Goal: Information Seeking & Learning: Learn about a topic

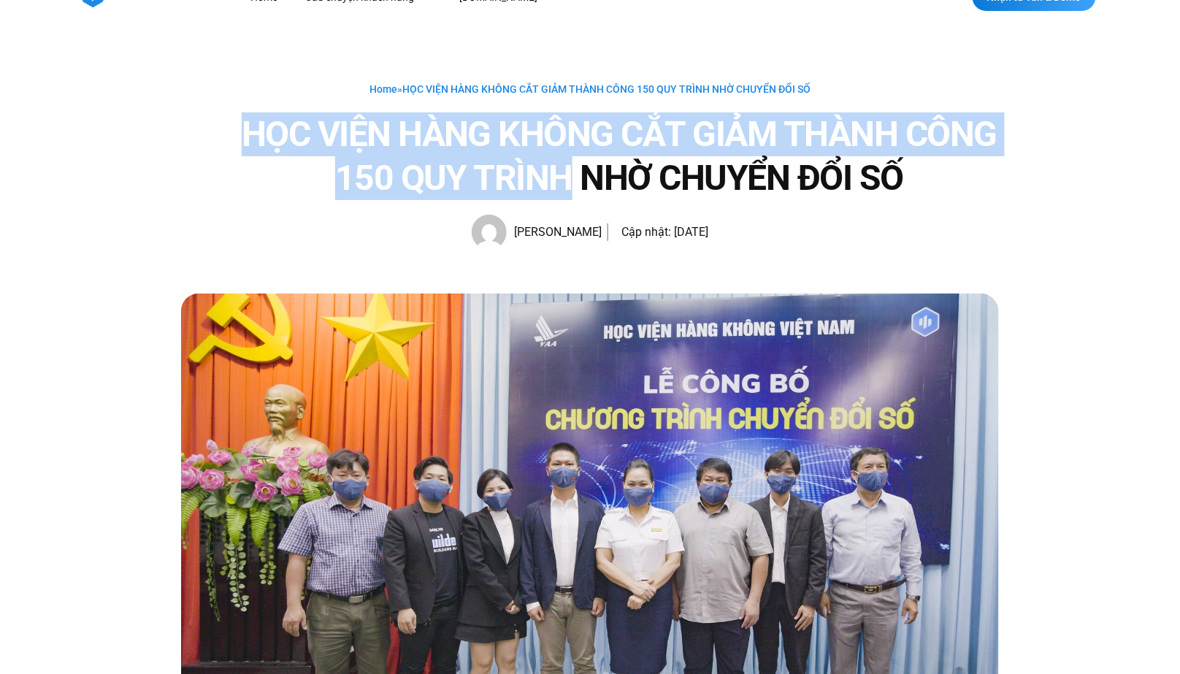
drag, startPoint x: 567, startPoint y: 171, endPoint x: 237, endPoint y: 132, distance: 333.0
click at [237, 132] on div "HỌC VIỆN HÀNG KHÔNG CẮT GIẢM THÀNH CÔNG 150 QUY TRÌNH NHỜ CHUYỂN ĐỔI SỐ" at bounding box center [604, 156] width 789 height 88
click at [214, 314] on img at bounding box center [590, 536] width 818 height 484
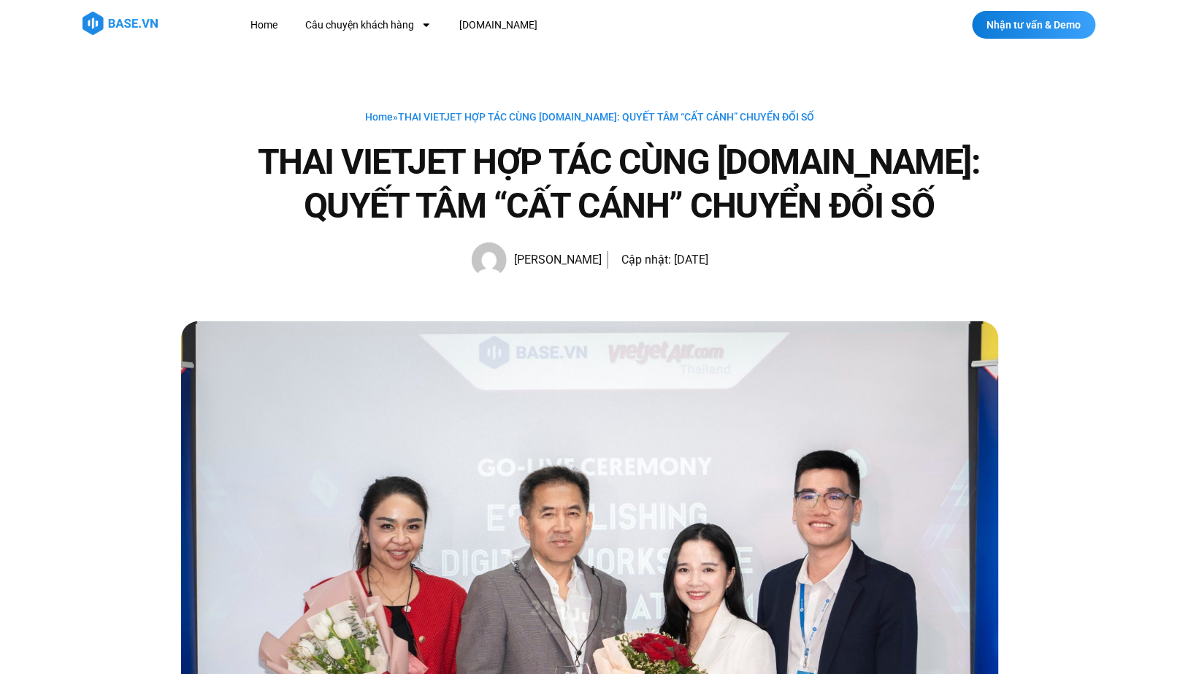
drag, startPoint x: 267, startPoint y: 152, endPoint x: 782, endPoint y: 134, distance: 515.0
click at [782, 134] on div "Home » THAI VIETJET HỢP TÁC CÙNG [DOMAIN_NAME]: QUYẾT TÂM “CẤT CÁNH” CHUYỂN ĐỔI…" at bounding box center [590, 192] width 818 height 169
click at [994, 173] on h1 "THAI VIETJET HỢP TÁC CÙNG [DOMAIN_NAME]: QUYẾT TÂM “CẤT CÁNH” CHUYỂN ĐỔI SỐ" at bounding box center [618, 184] width 759 height 88
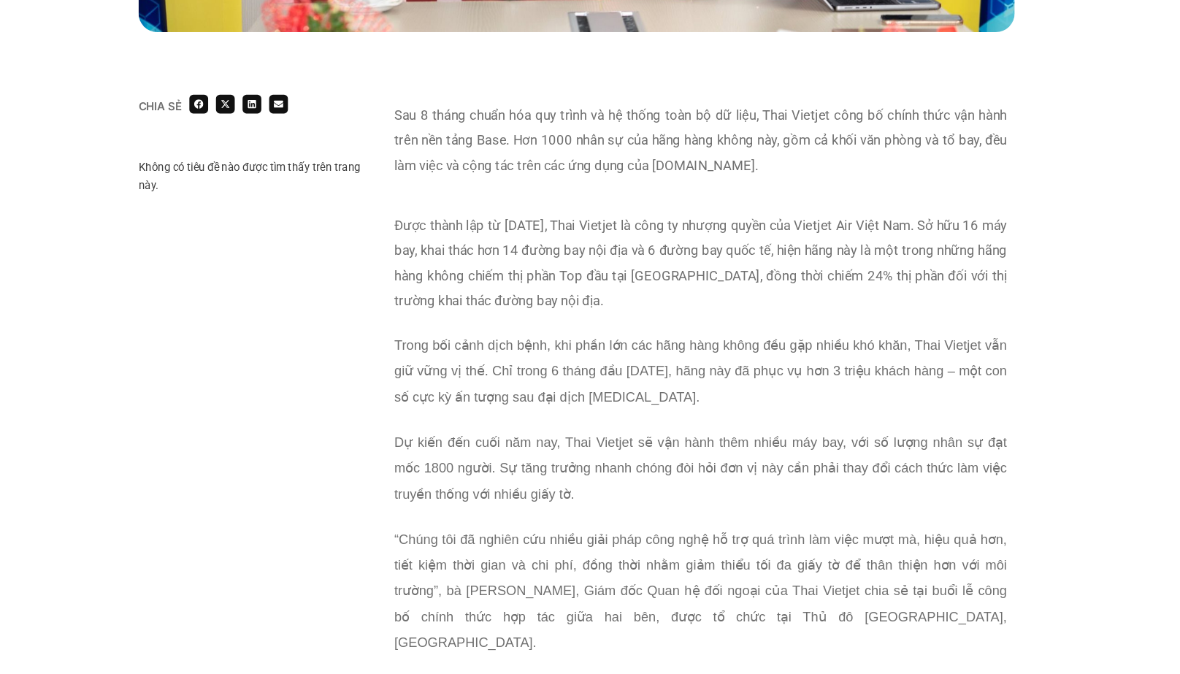
scroll to position [869, 0]
click at [597, 150] on p "Sau 8 tháng chuẩn hóa quy trình và hệ thống toàn bộ dữ liệu, Thai Vietjet công …" at bounding box center [706, 132] width 572 height 70
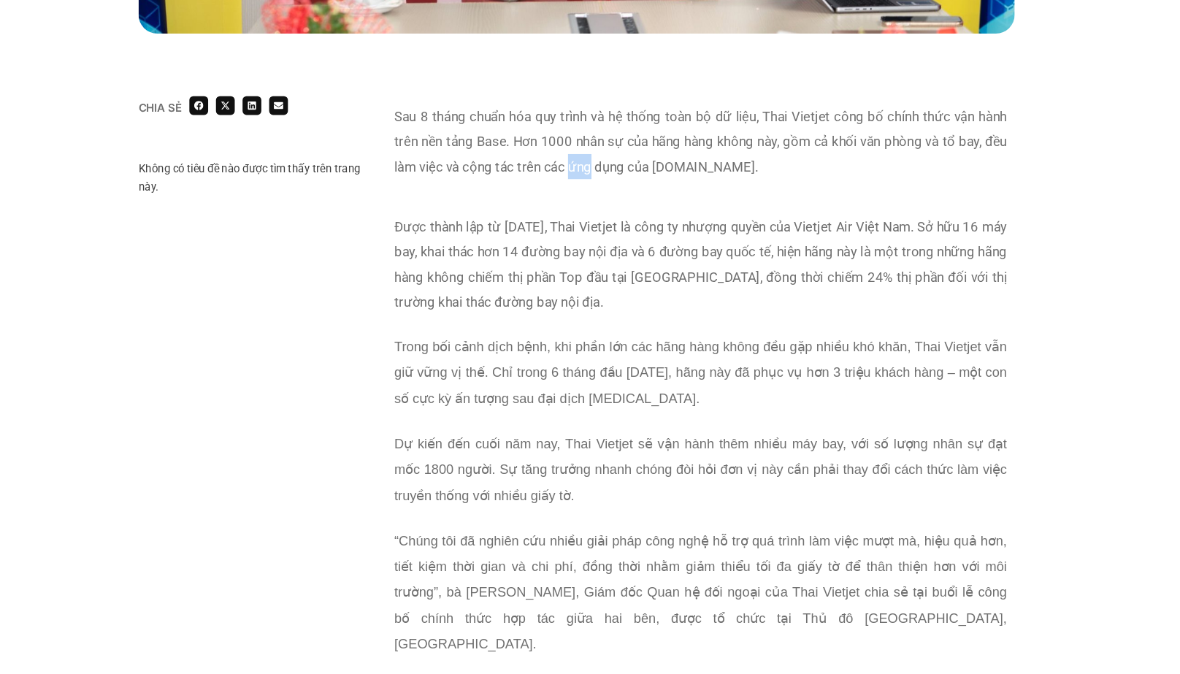
click at [597, 150] on p "Sau 8 tháng chuẩn hóa quy trình và hệ thống toàn bộ dữ liệu, Thai Vietjet công …" at bounding box center [706, 132] width 572 height 70
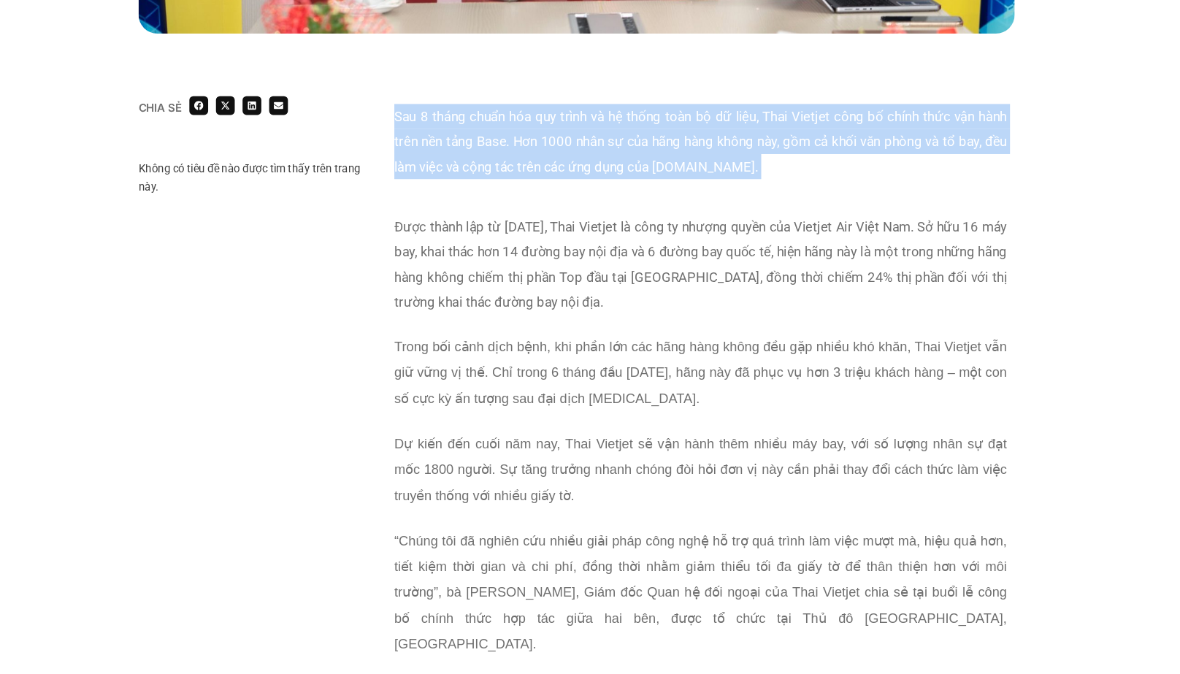
click at [597, 150] on p "Sau 8 tháng chuẩn hóa quy trình và hệ thống toàn bộ dữ liệu, Thai Vietjet công …" at bounding box center [706, 132] width 572 height 70
copy div "Sau 8 tháng chuẩn hóa quy trình và hệ thống toàn bộ dữ liệu, Thai Vietjet công …"
click at [793, 257] on p "Được thành lập từ [DATE], Thai Vietjet là công ty nhượng quyền của Vietjet Air …" at bounding box center [706, 246] width 572 height 93
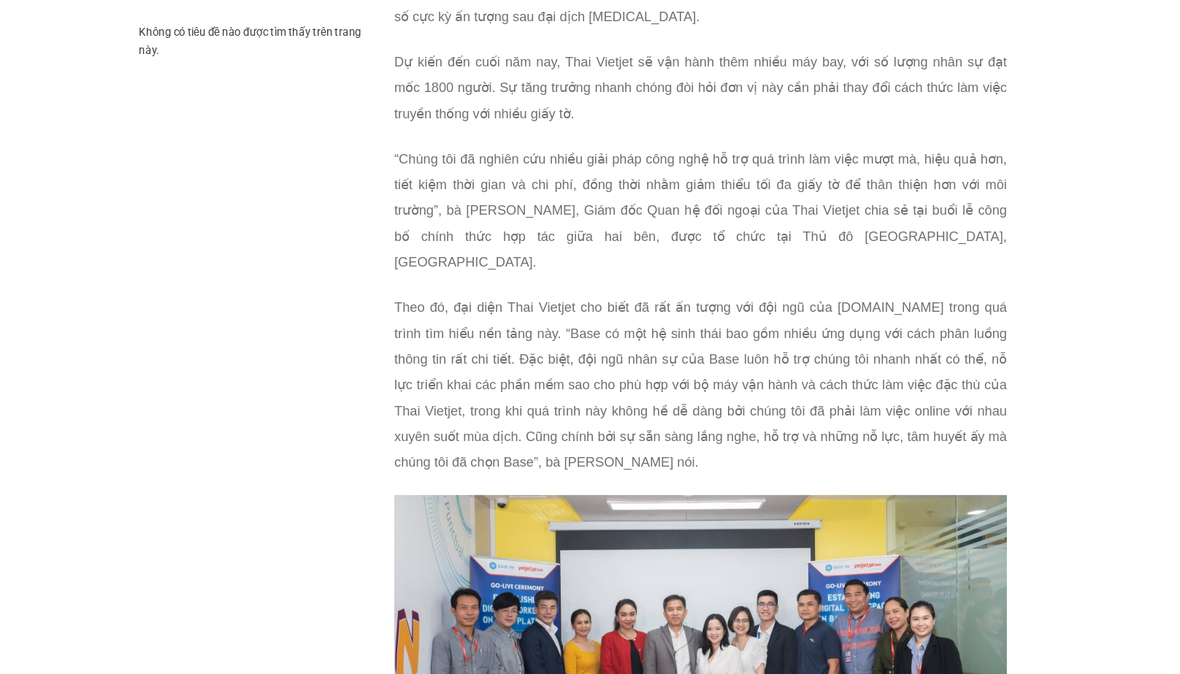
scroll to position [1186, 0]
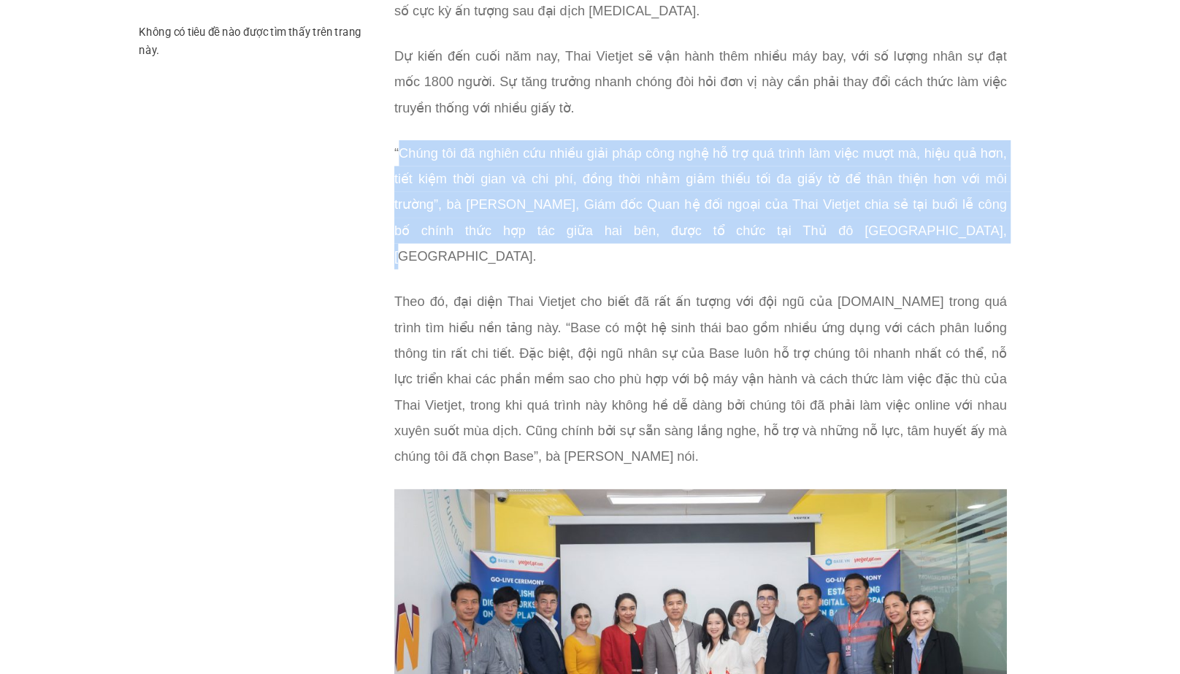
drag, startPoint x: 865, startPoint y: 253, endPoint x: 427, endPoint y: 183, distance: 443.7
click at [427, 183] on p "“Chúng tôi đã nghiên cứu nhiều giải pháp công nghệ hỗ trợ quá trình làm việc mư…" at bounding box center [706, 236] width 572 height 120
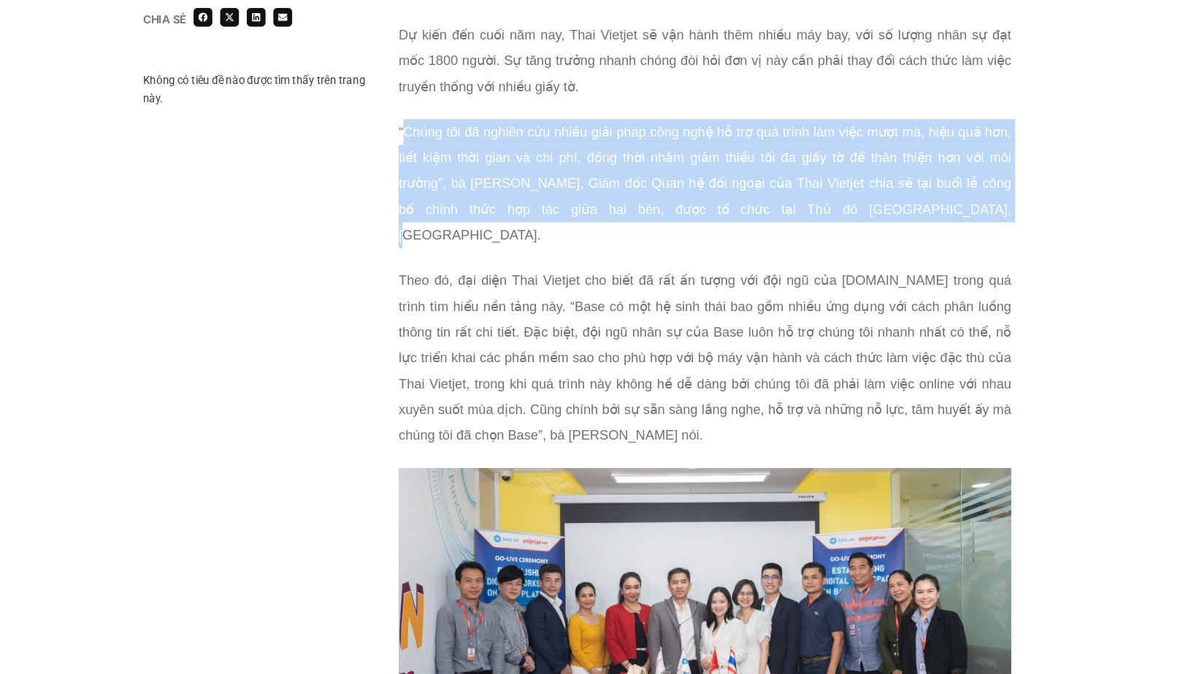
scroll to position [984, 0]
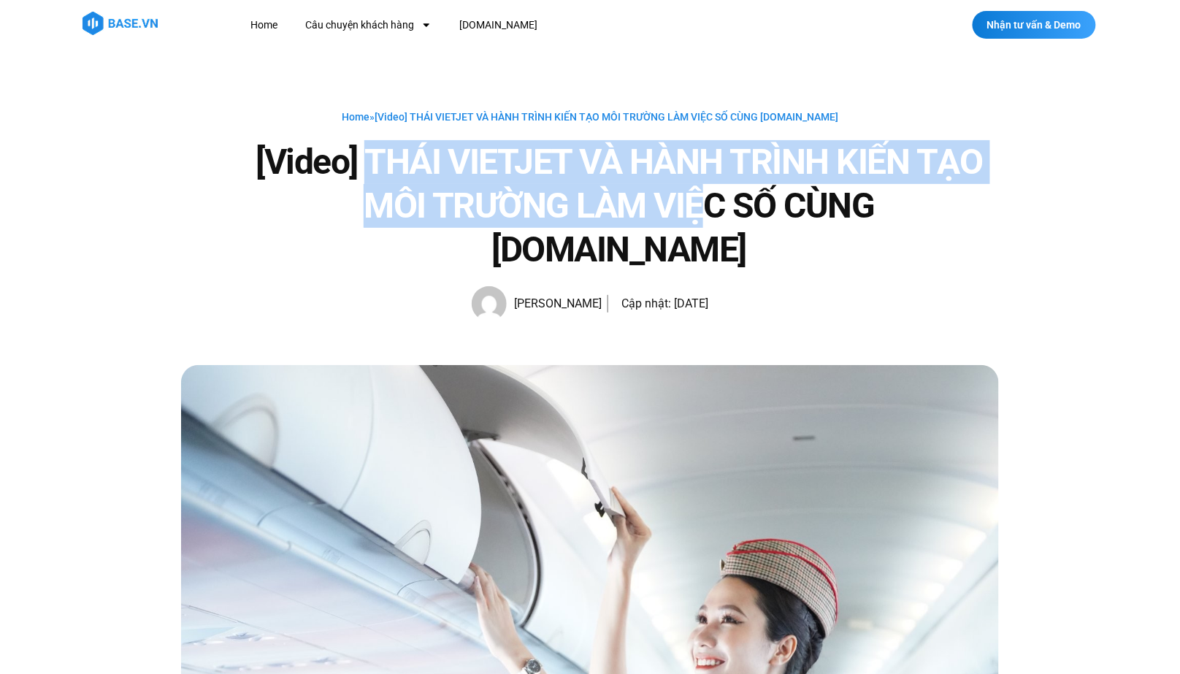
drag, startPoint x: 369, startPoint y: 156, endPoint x: 637, endPoint y: 201, distance: 270.9
click at [637, 201] on h1 "[Video] THÁI VIETJET VÀ HÀNH TRÌNH KIẾN TẠO MÔI TRƯỜNG LÀM VIỆC SỐ CÙNG BASE.VN" at bounding box center [618, 205] width 759 height 131
click at [507, 207] on h1 "[Video] THÁI VIETJET VÀ HÀNH TRÌNH KIẾN TẠO MÔI TRƯỜNG LÀM VIỆC SỐ CÙNG BASE.VN" at bounding box center [618, 205] width 759 height 131
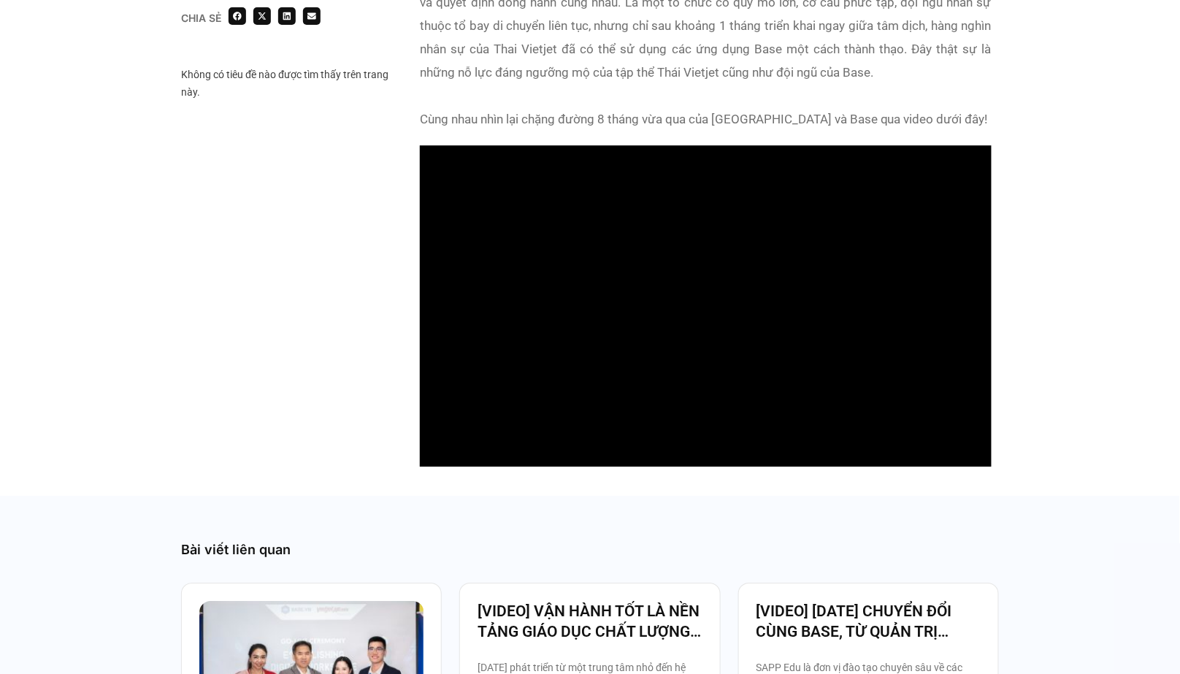
scroll to position [1334, 0]
